Goal: Task Accomplishment & Management: Use online tool/utility

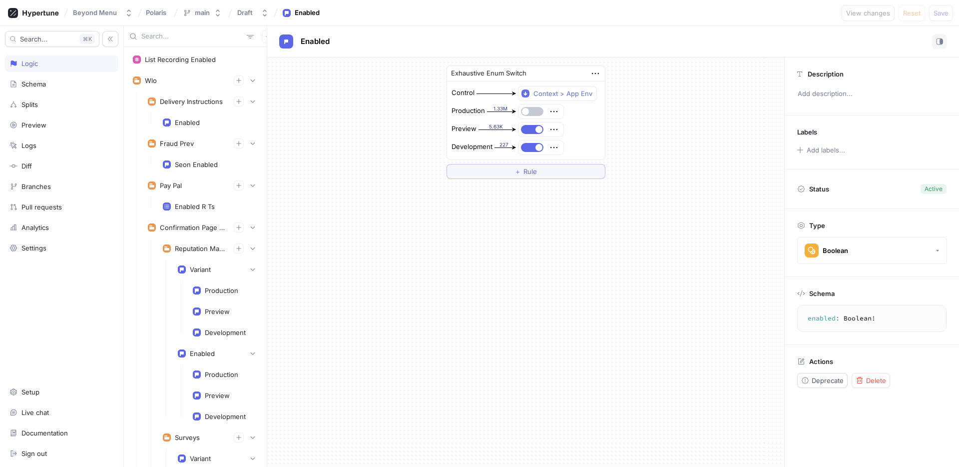
click at [351, 237] on div "Exhaustive Enum Switch Control Context > App Env Production 1.33M Preview 5.63K…" at bounding box center [525, 261] width 517 height 409
click at [186, 41] on div at bounding box center [195, 36] width 143 height 21
click at [181, 23] on div "Beyond Menu Polaris main Draft Enabled View changes Reset Save" at bounding box center [479, 13] width 959 height 26
click at [183, 38] on input "text" at bounding box center [191, 36] width 101 height 10
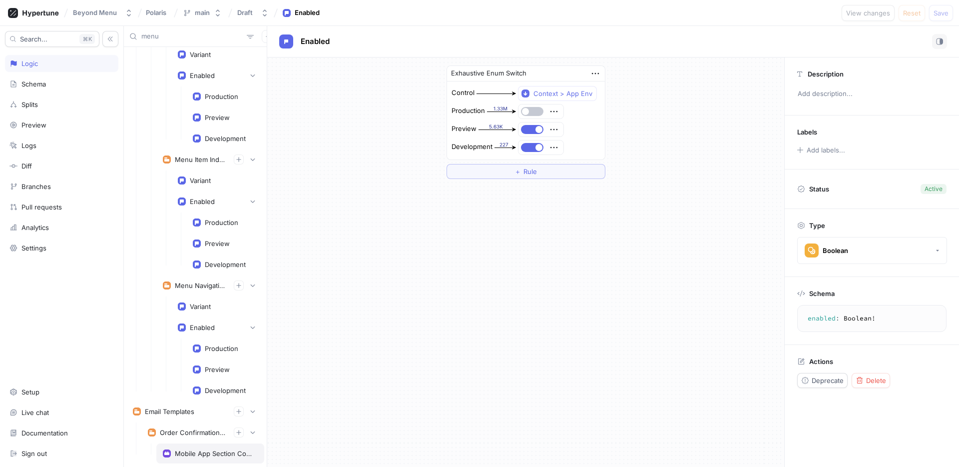
scroll to position [666, 0]
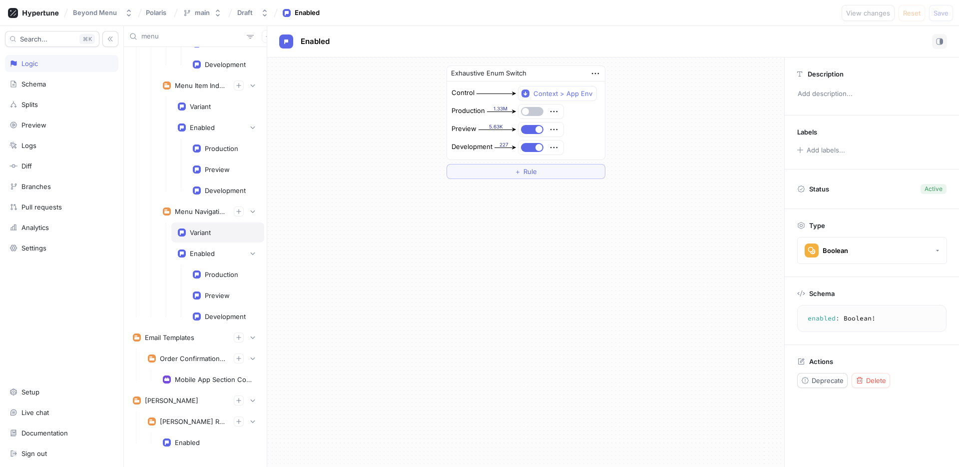
type input "menu"
click at [219, 239] on div "Variant" at bounding box center [217, 232] width 93 height 20
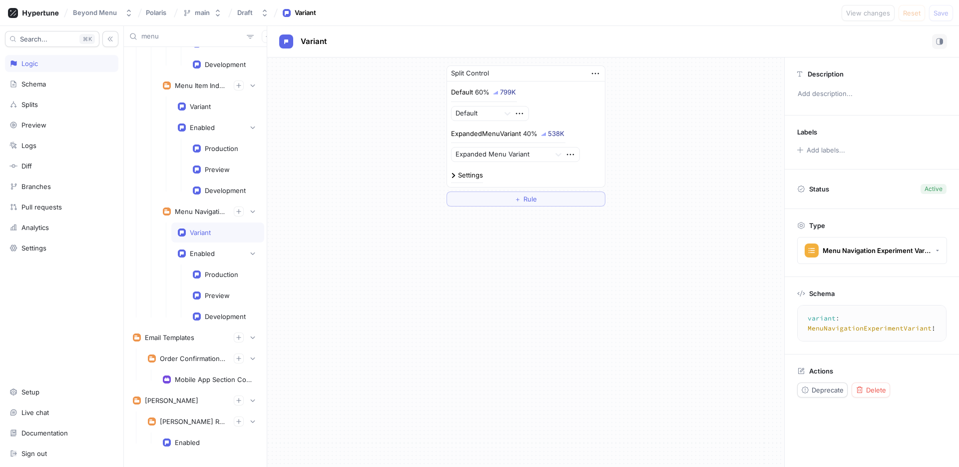
click at [480, 92] on div "60%" at bounding box center [482, 92] width 14 height 6
click at [71, 100] on div "Splits" at bounding box center [61, 104] width 104 height 8
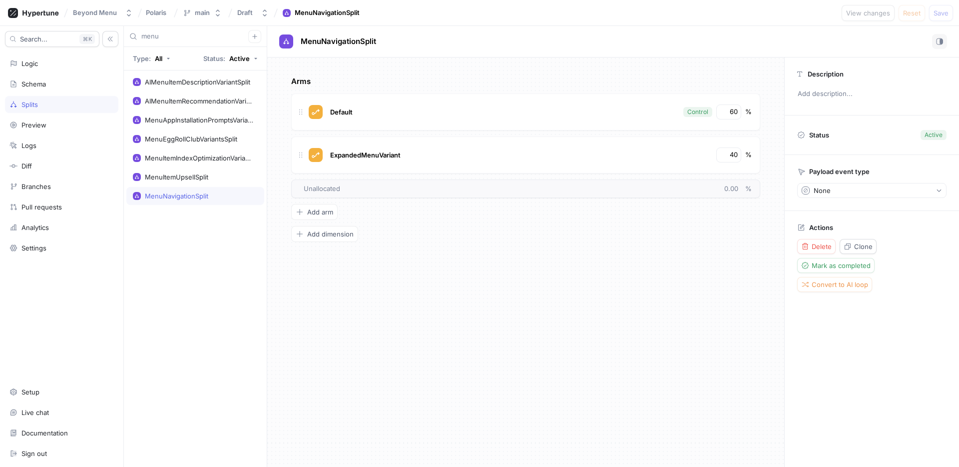
click at [170, 198] on div "MenuNavigationSplit" at bounding box center [176, 196] width 63 height 8
click at [734, 155] on input "40" at bounding box center [729, 155] width 17 height 10
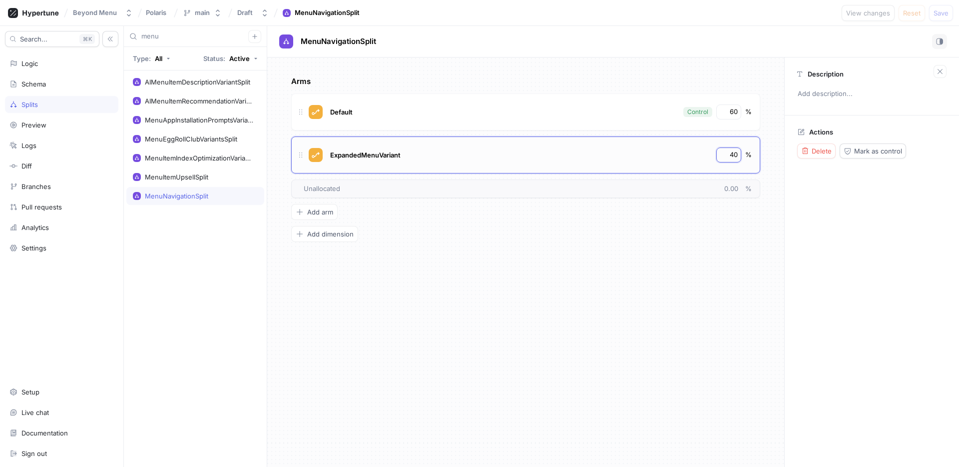
click at [734, 155] on input "40" at bounding box center [729, 155] width 17 height 10
type input "100"
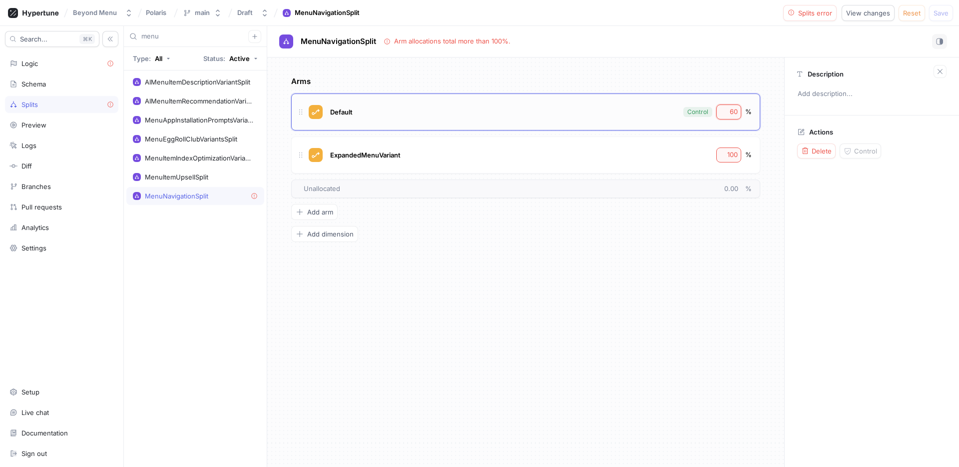
click at [736, 108] on input "60" at bounding box center [729, 112] width 17 height 10
click at [736, 109] on input "60" at bounding box center [729, 112] width 17 height 10
type input "0"
click at [818, 20] on button "Logic error" at bounding box center [810, 13] width 54 height 16
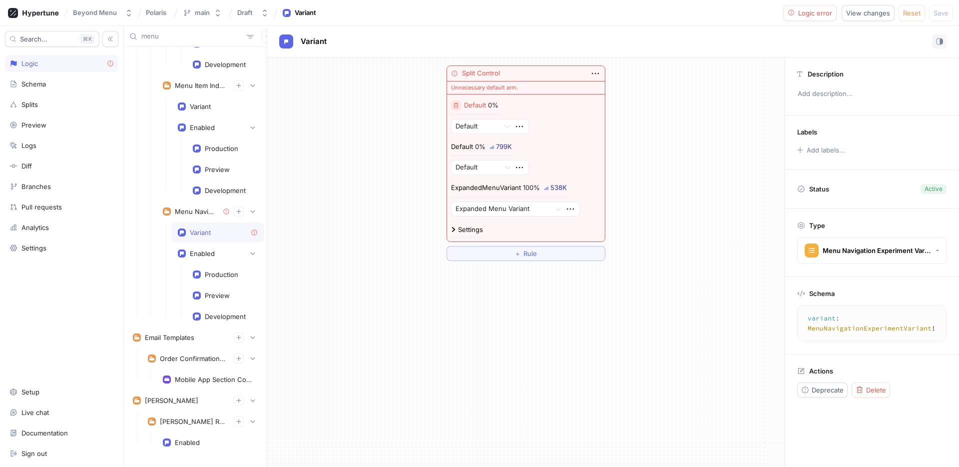
click at [458, 104] on icon "button" at bounding box center [456, 105] width 6 height 6
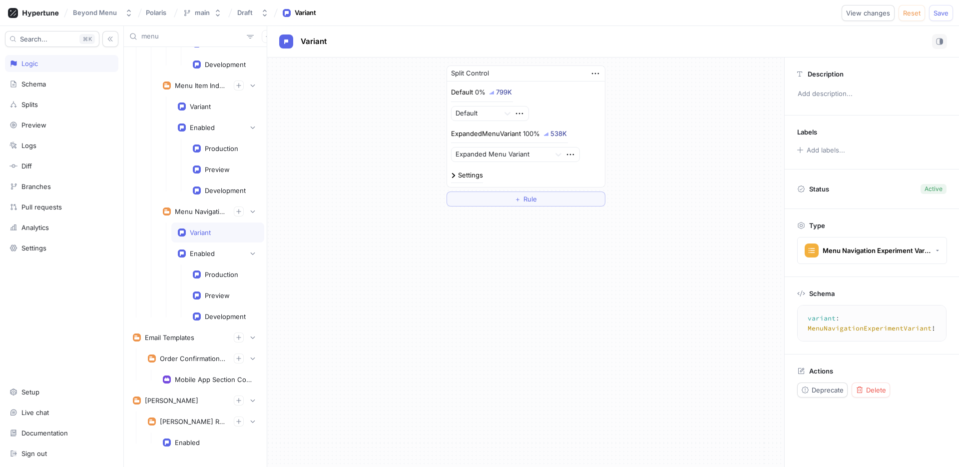
click at [473, 262] on div "Split Control Default 0% 799K Default ExpandedMenuVariant 100% 538K Expanded Me…" at bounding box center [525, 261] width 517 height 409
